Goal: Information Seeking & Learning: Learn about a topic

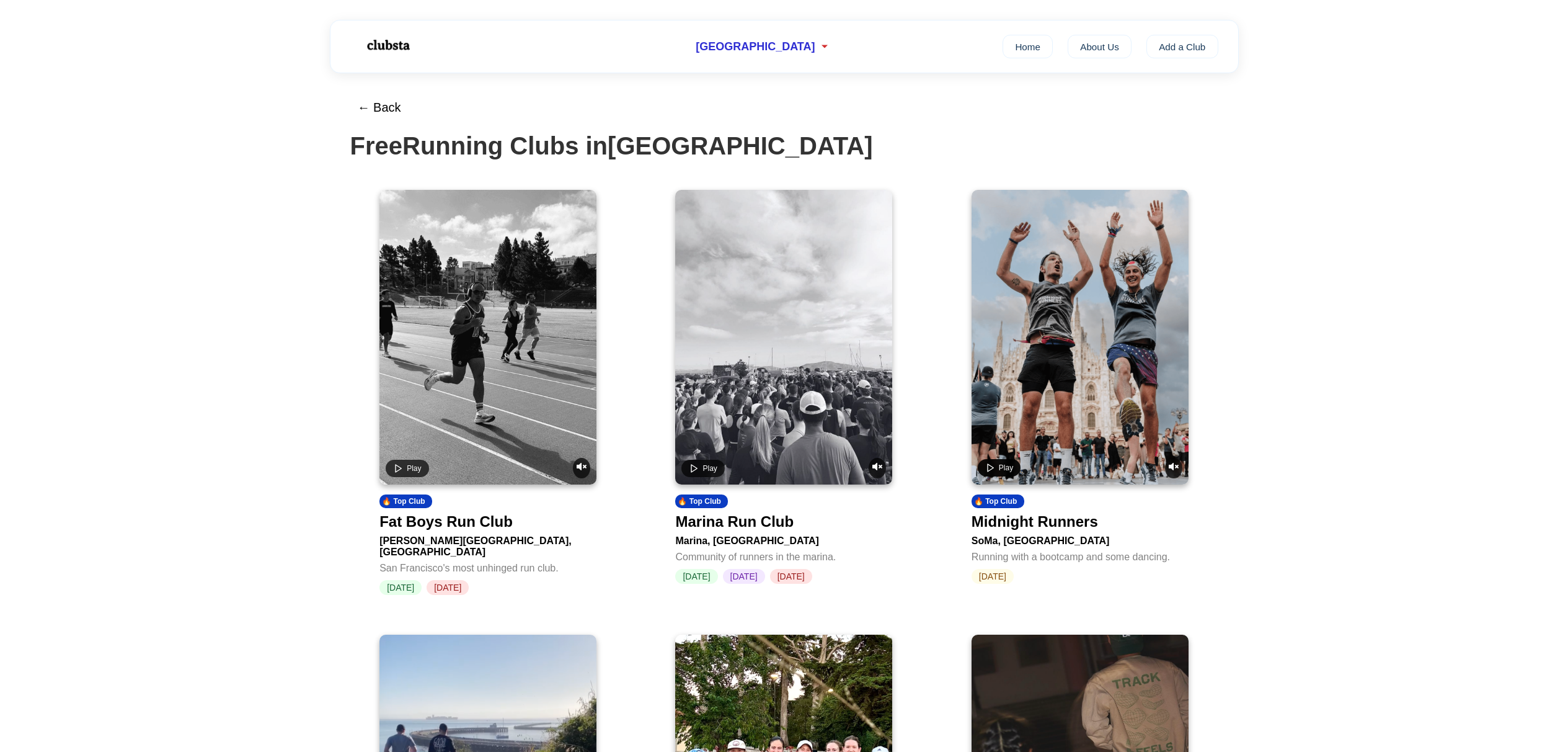
click at [1009, 469] on span "Play" at bounding box center [1006, 467] width 14 height 8
click at [1043, 418] on video at bounding box center [1080, 337] width 217 height 294
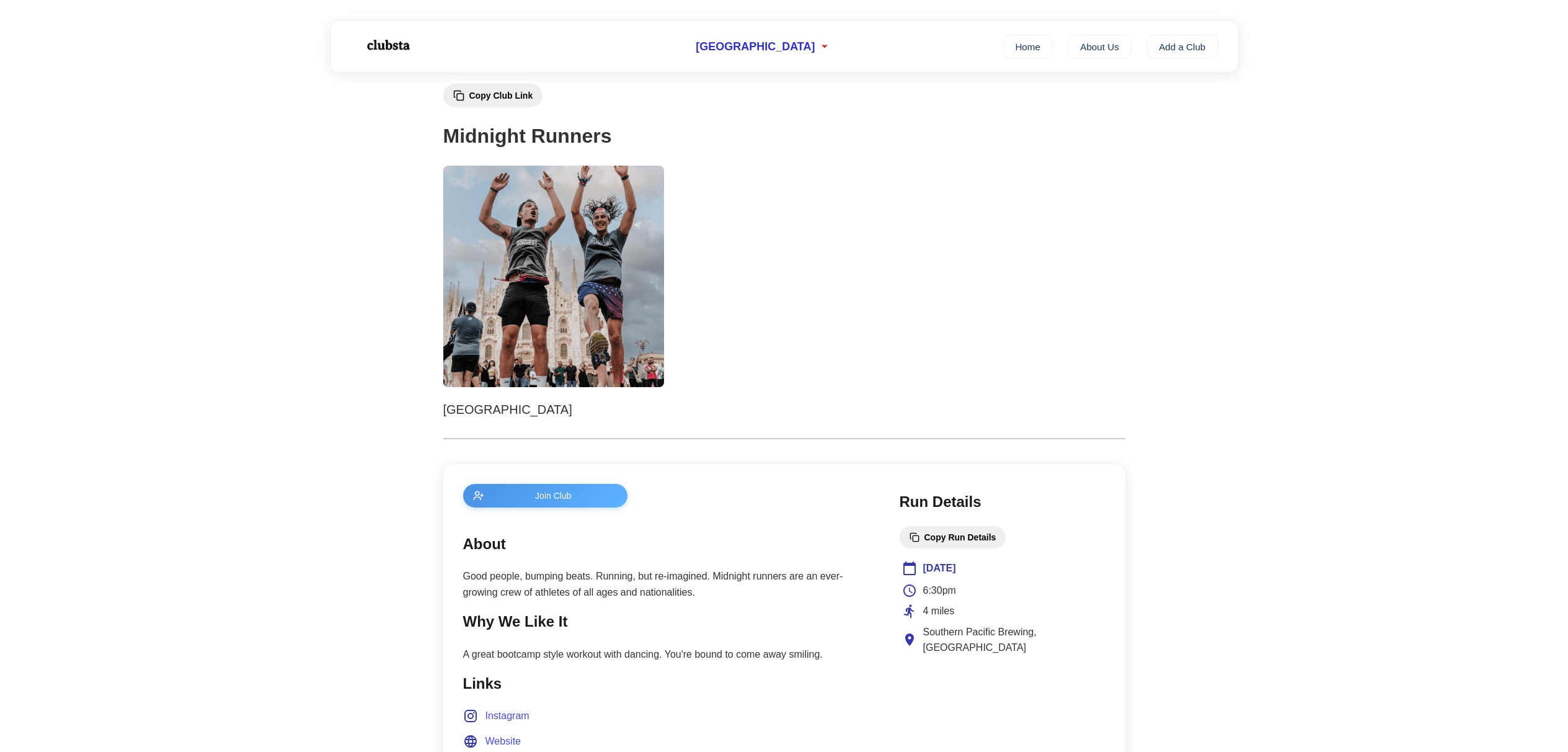
scroll to position [245, 0]
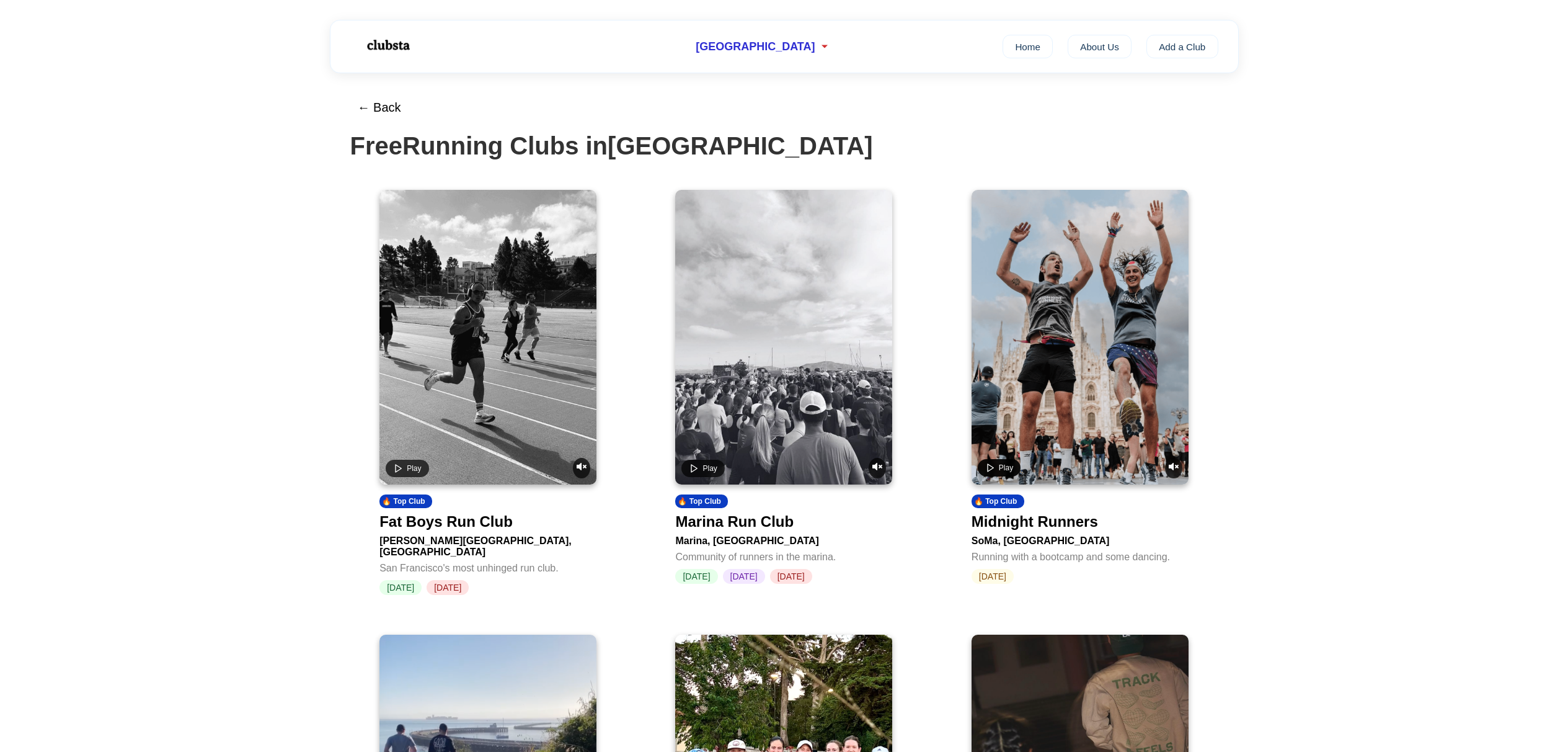
click at [996, 461] on button "Play" at bounding box center [999, 467] width 43 height 18
click at [986, 411] on video at bounding box center [1080, 337] width 217 height 294
click at [715, 467] on span "Play" at bounding box center [709, 467] width 14 height 8
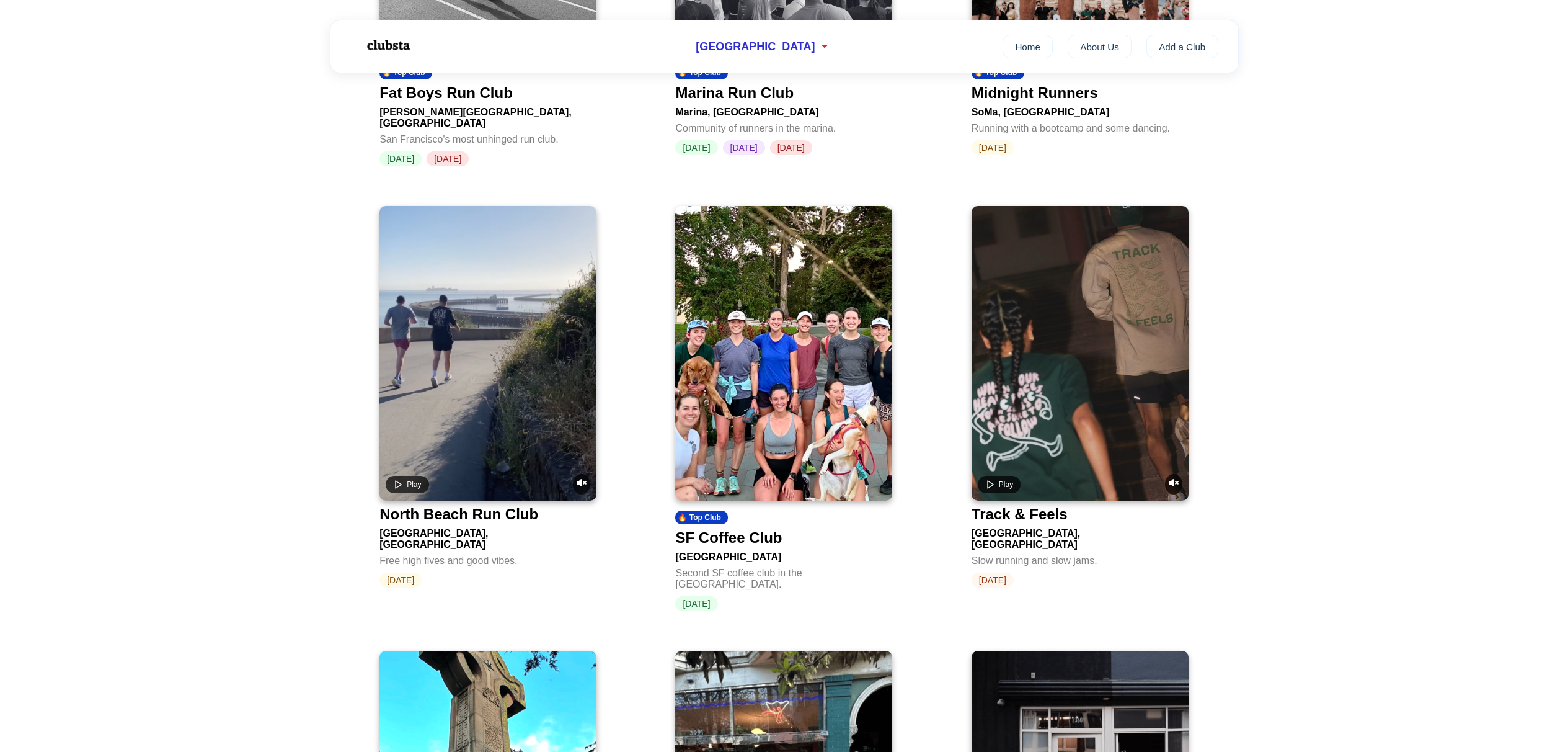
scroll to position [429, 0]
click at [733, 429] on img at bounding box center [783, 352] width 217 height 294
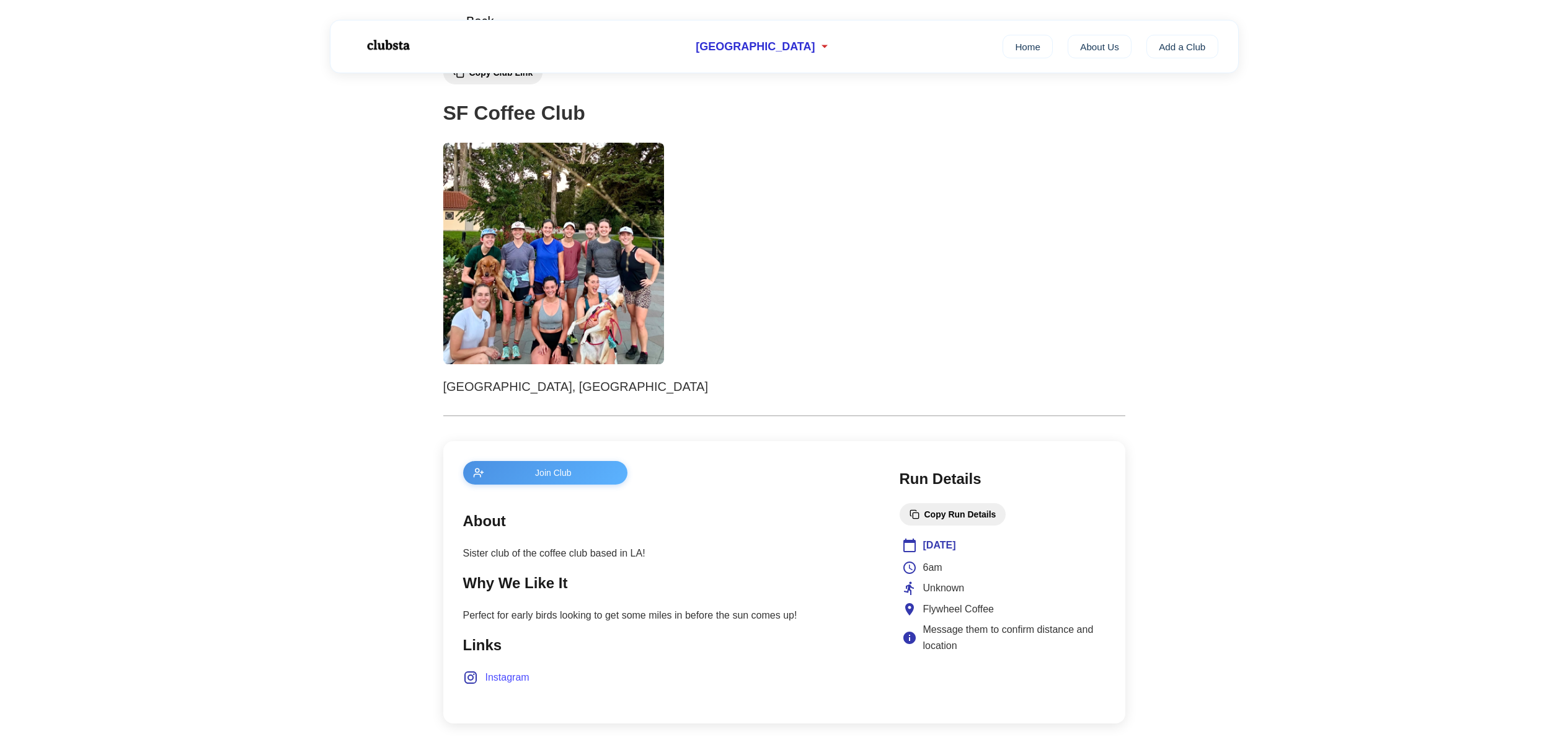
scroll to position [103, 0]
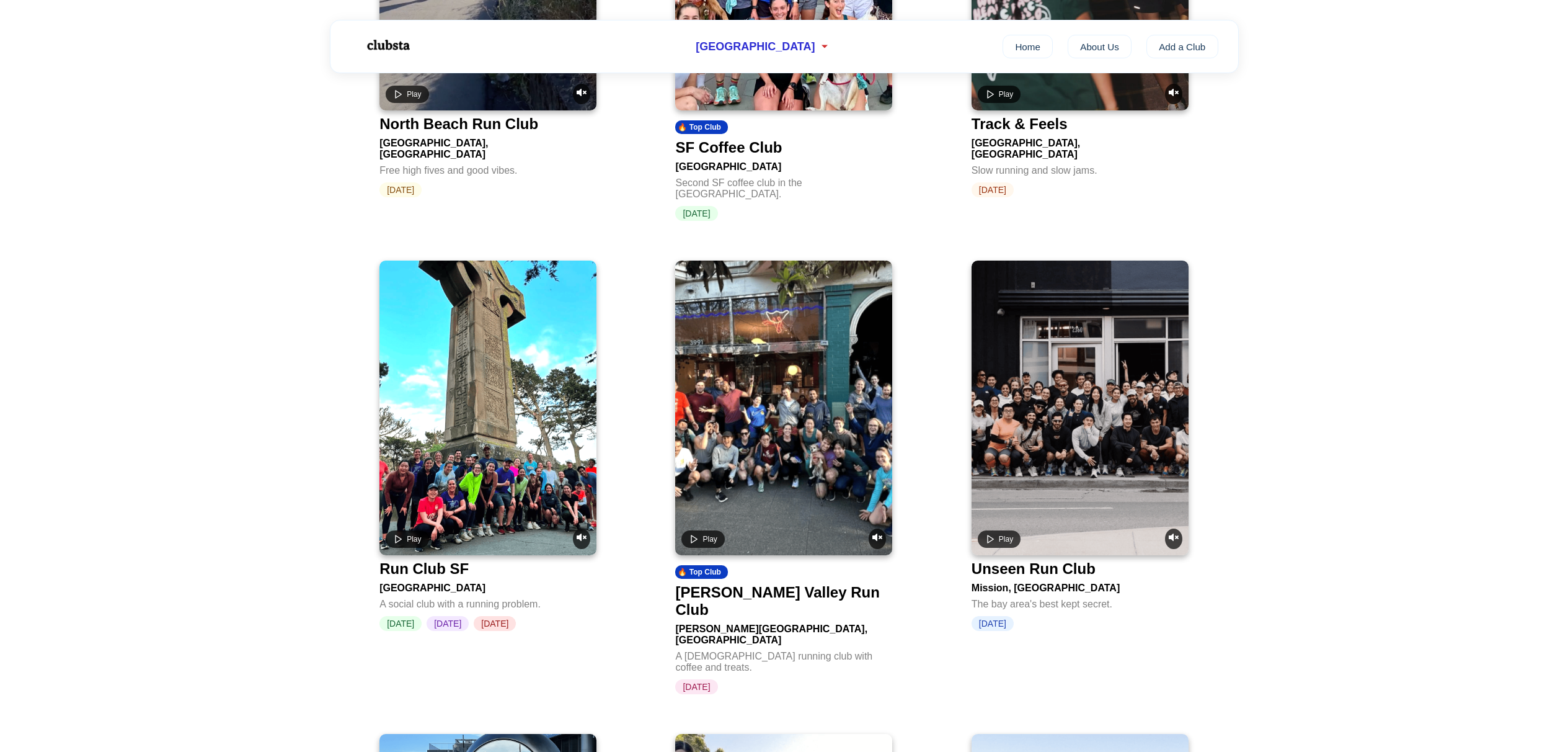
scroll to position [817, 0]
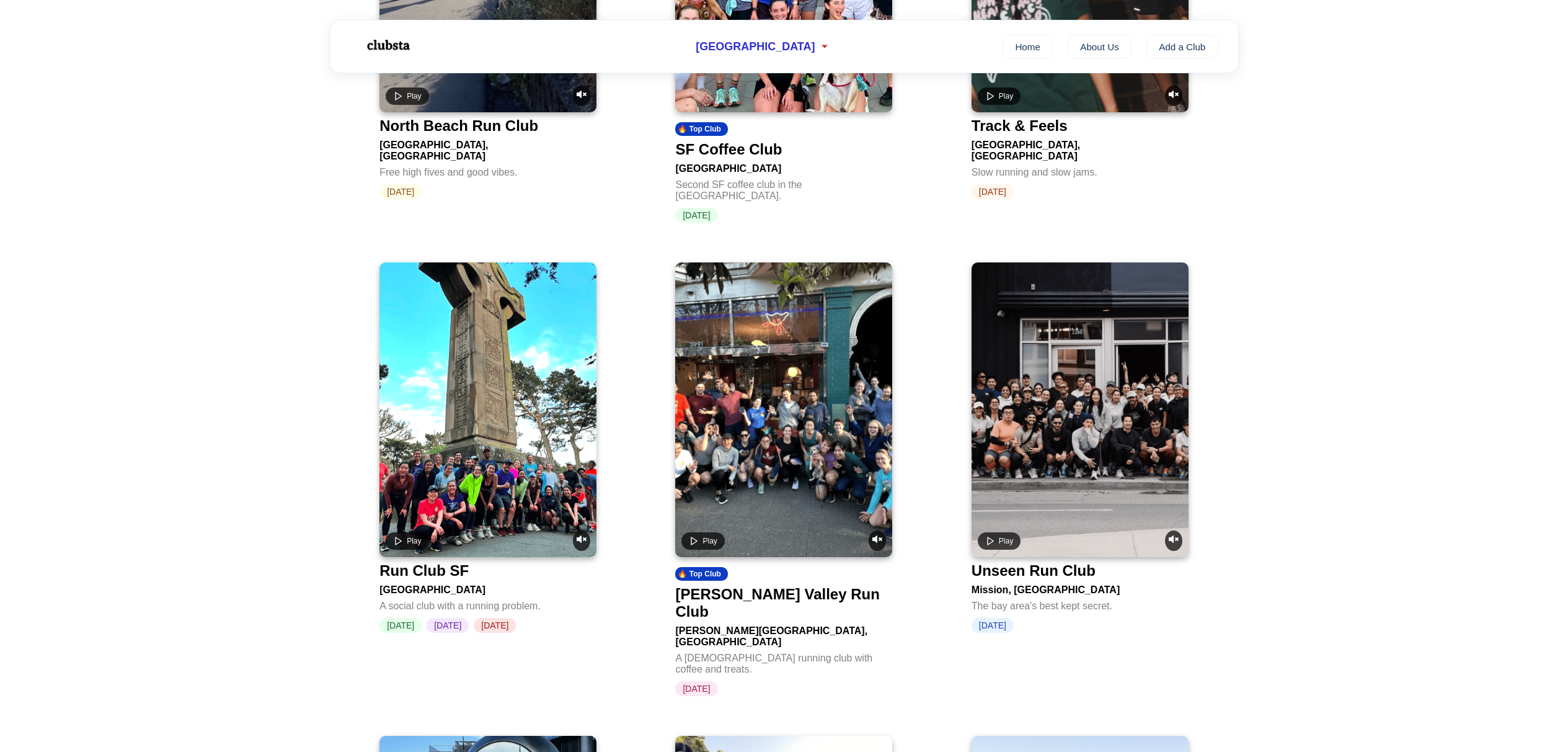
click at [389, 530] on div "Play" at bounding box center [488, 540] width 205 height 20
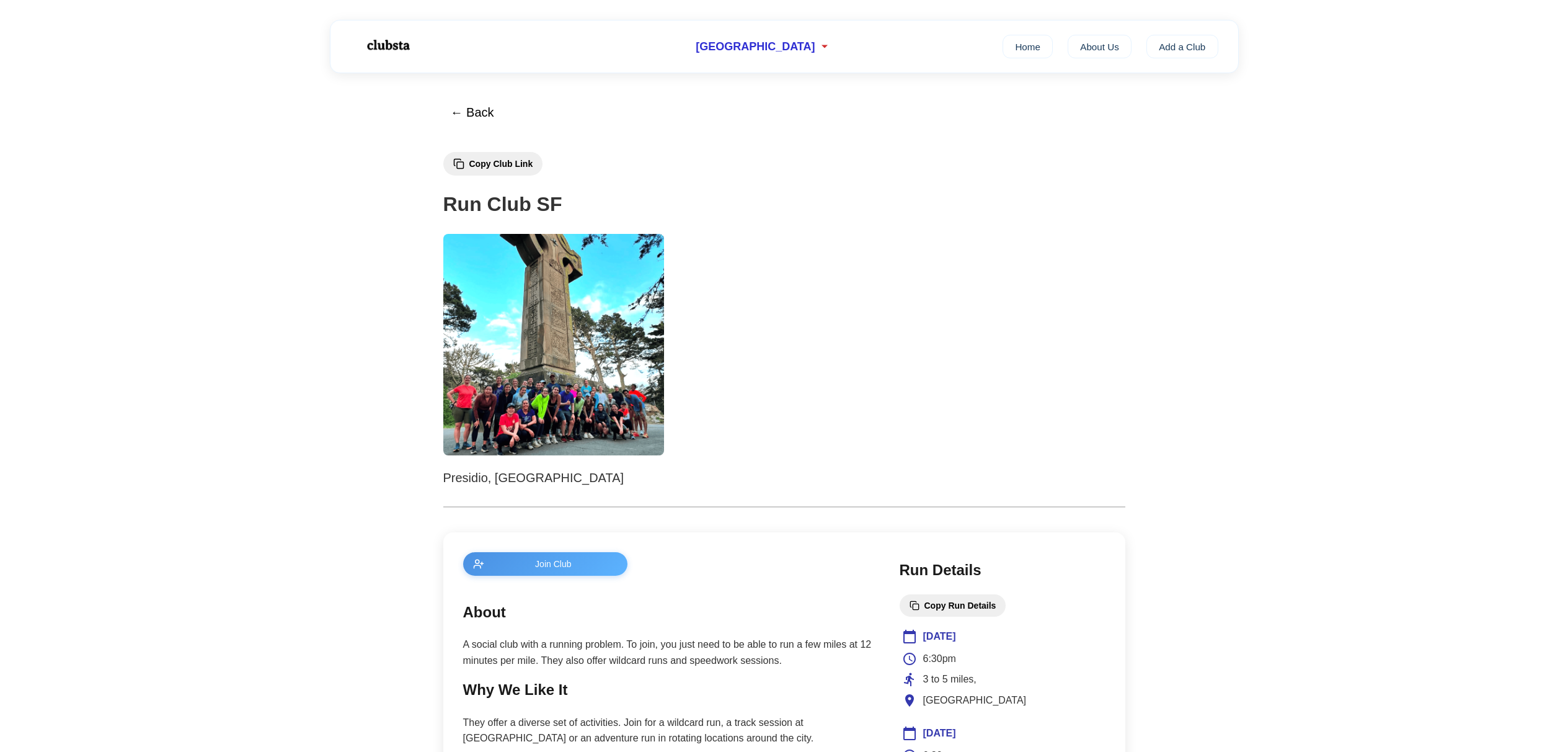
scroll to position [817, 0]
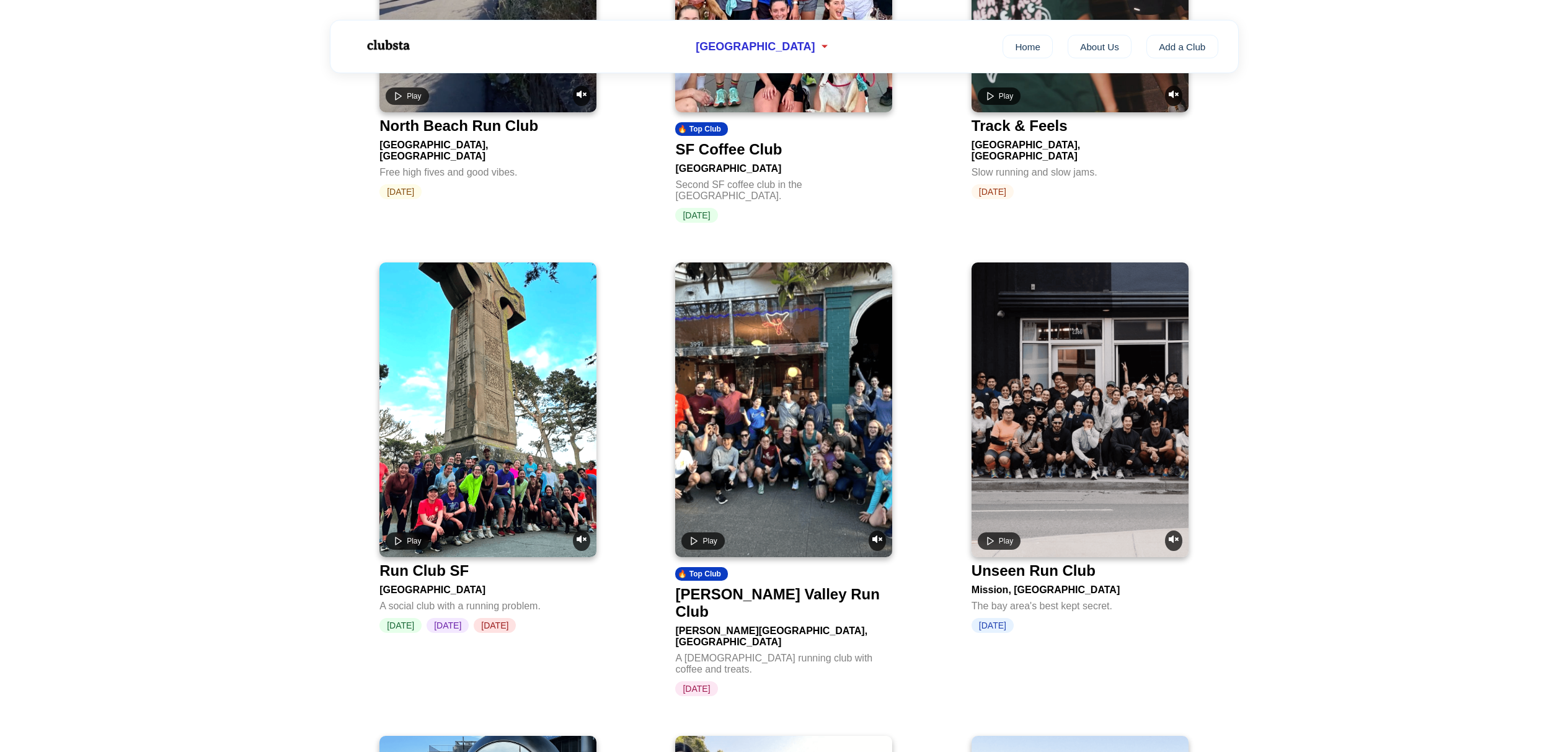
click at [431, 356] on video at bounding box center [488, 409] width 217 height 294
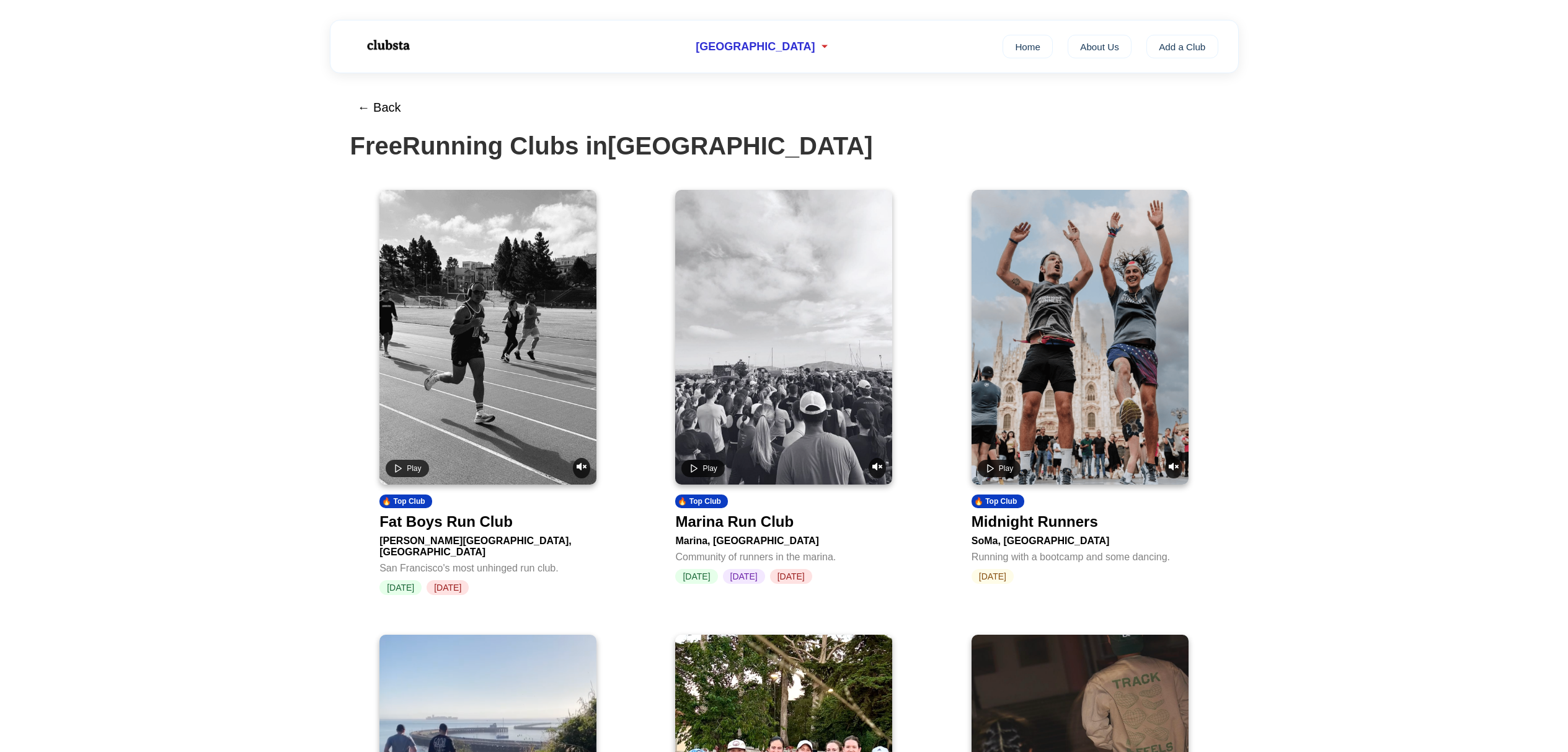
scroll to position [817, 0]
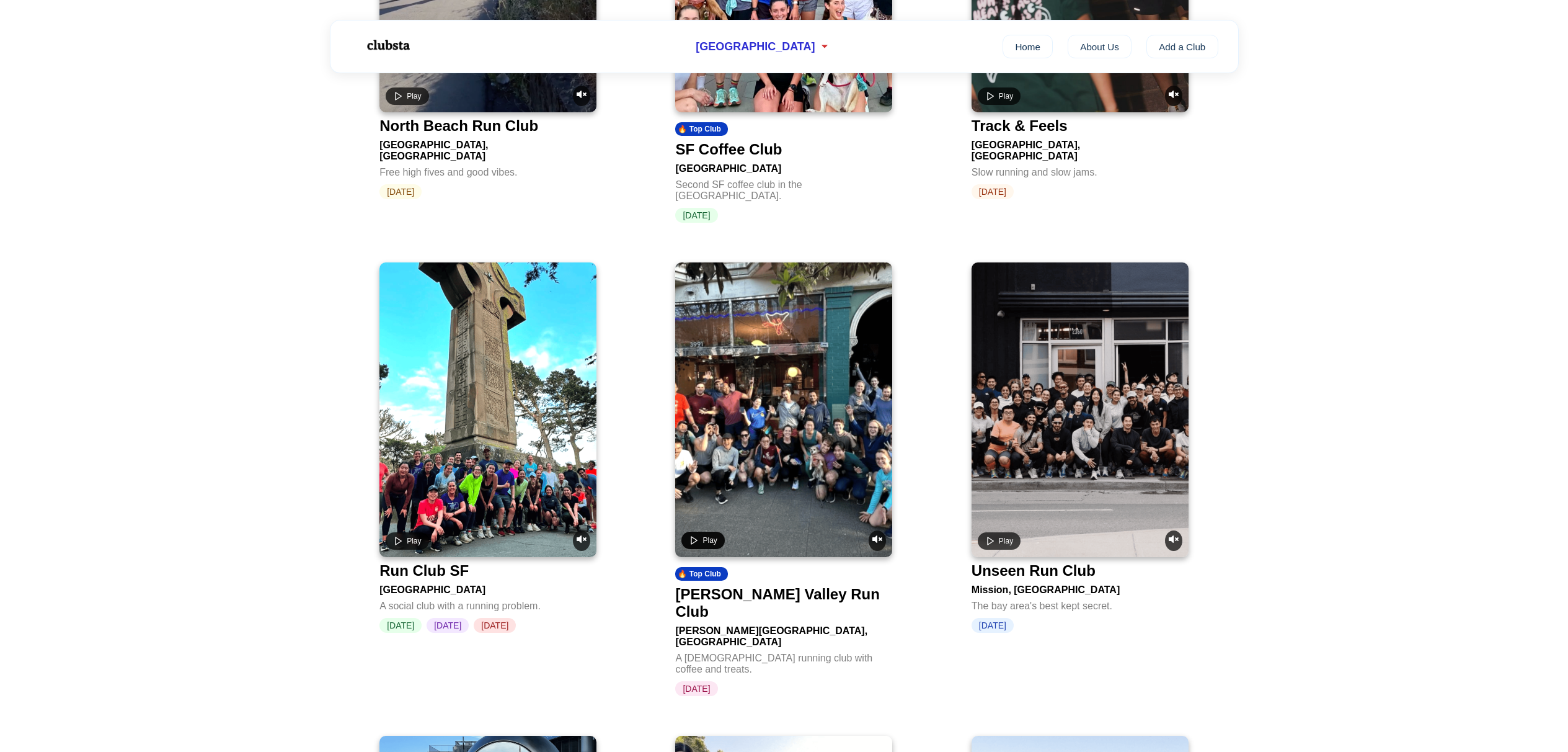
click at [692, 536] on icon "Play video" at bounding box center [693, 540] width 10 height 10
click at [995, 532] on button "Play" at bounding box center [999, 540] width 43 height 18
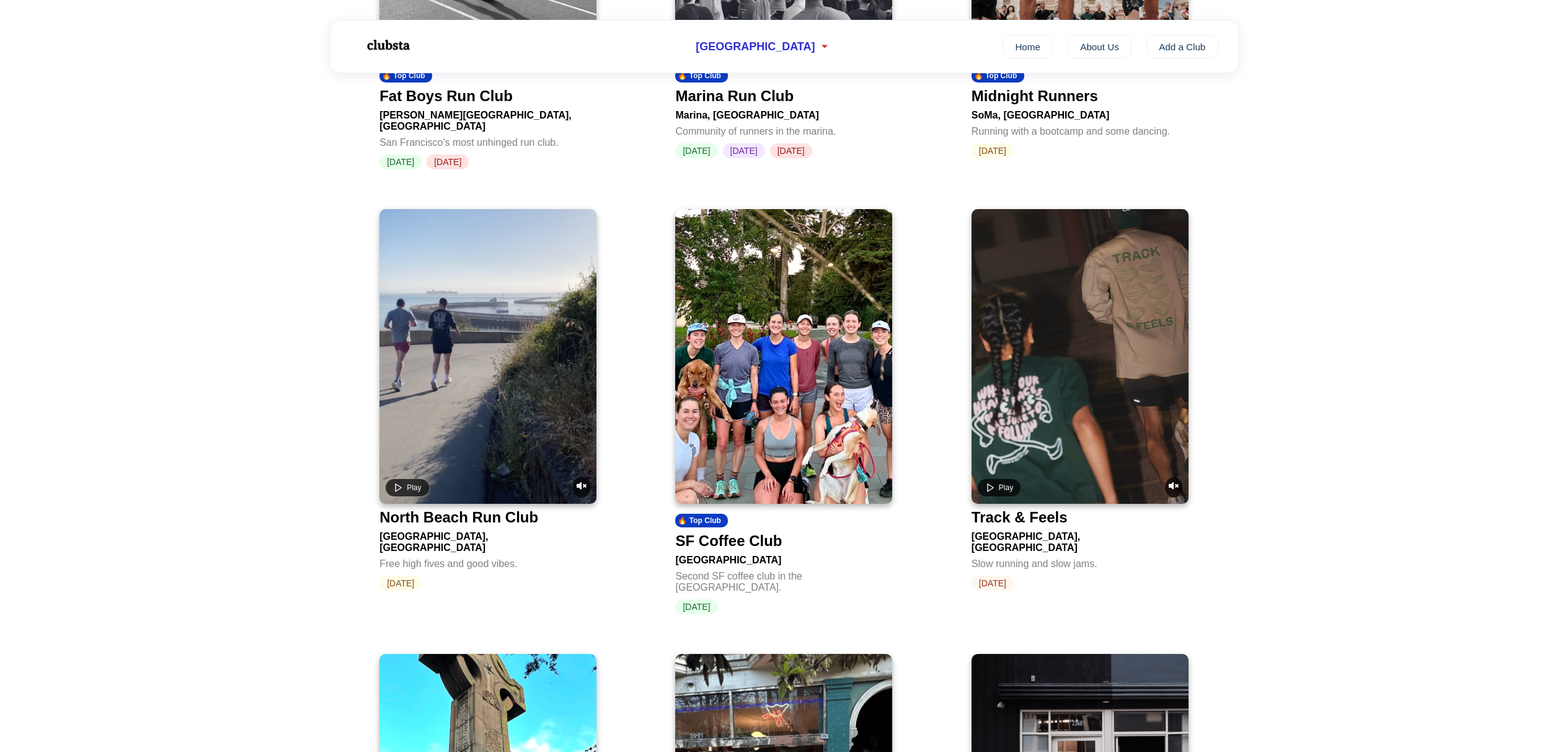
scroll to position [408, 0]
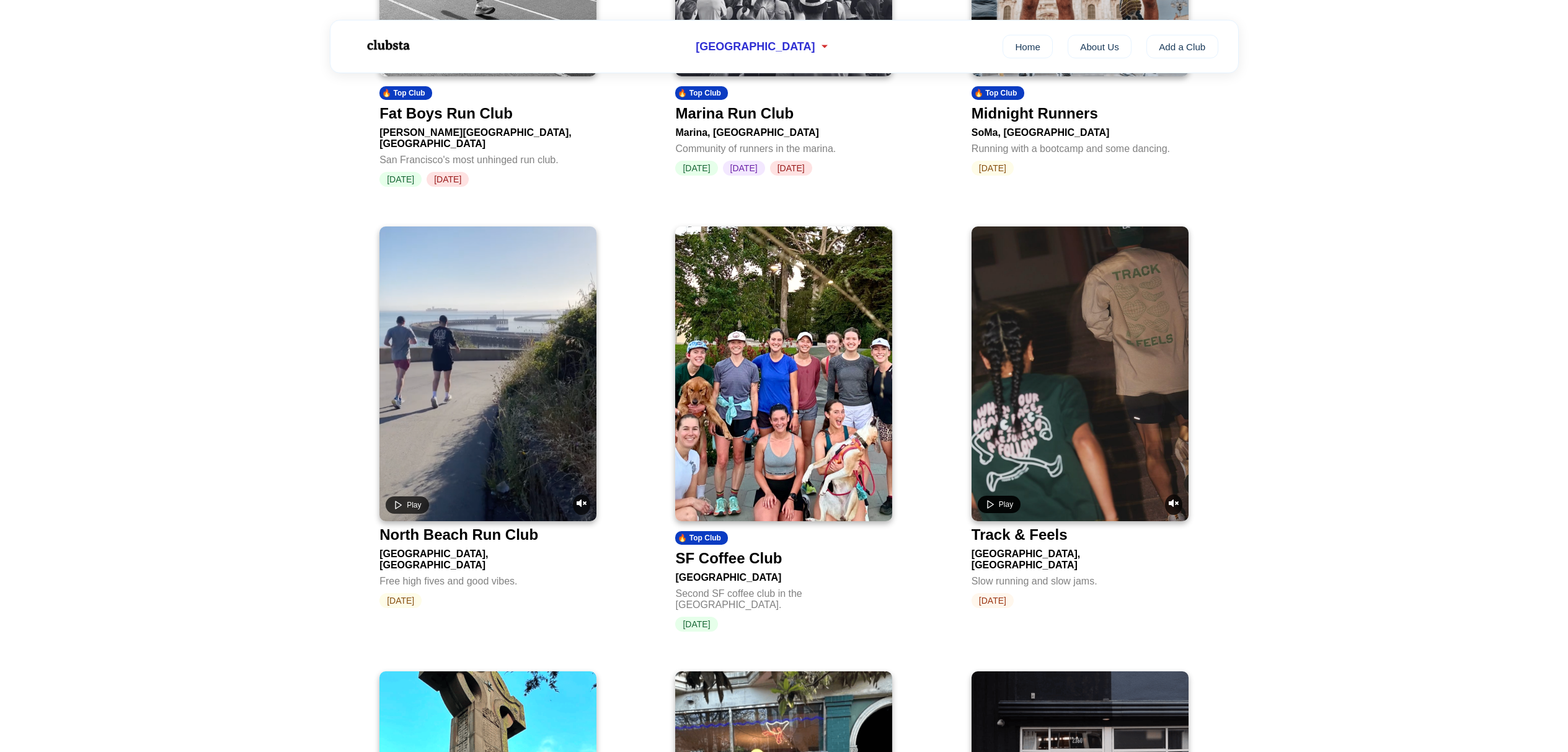
click at [991, 499] on icon "Play video" at bounding box center [990, 504] width 10 height 10
click at [398, 499] on icon "Play video" at bounding box center [398, 504] width 10 height 10
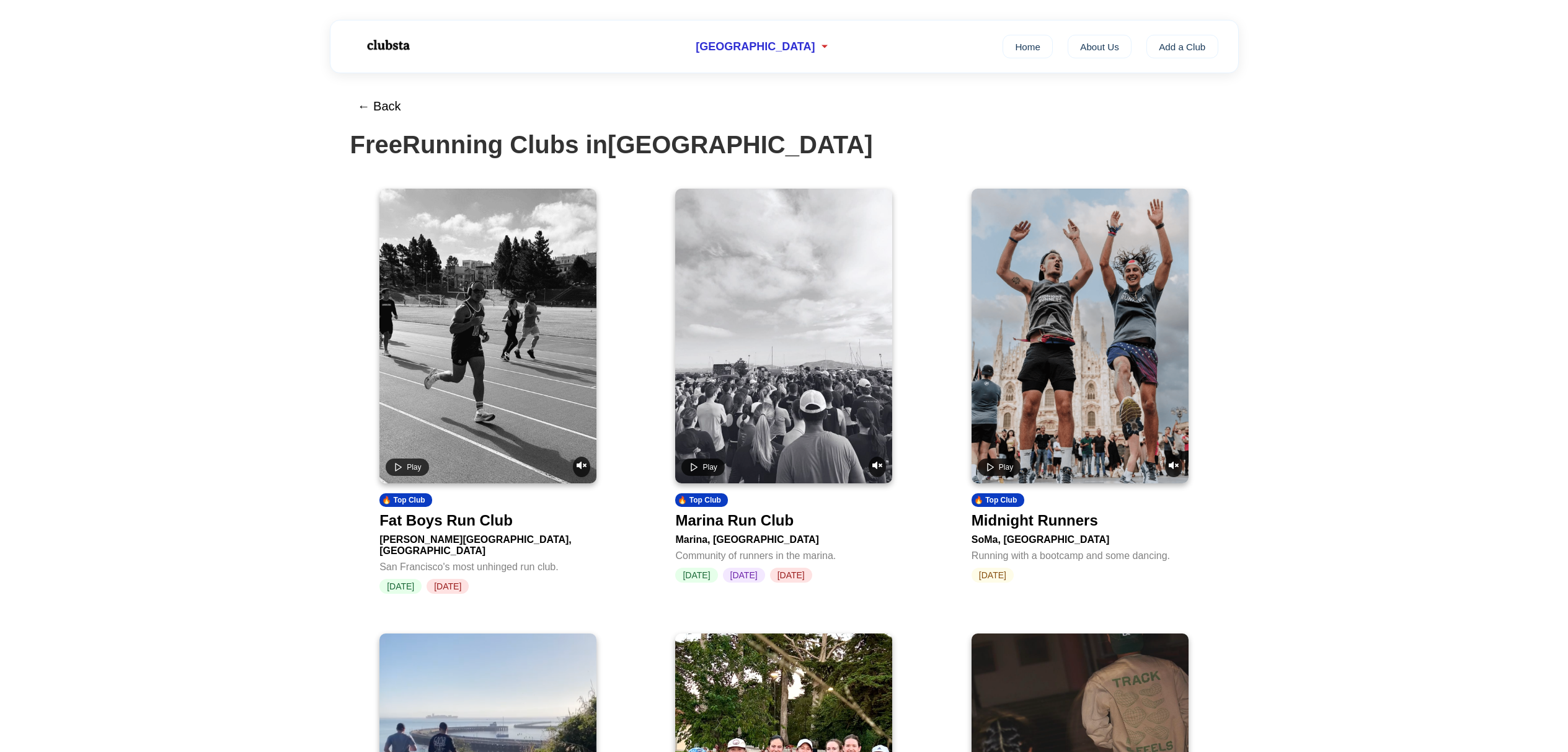
scroll to position [0, 0]
click at [690, 462] on button "Play" at bounding box center [703, 467] width 43 height 18
click at [691, 469] on rect "Pause video" at bounding box center [692, 467] width 2 height 6
